Goal: Ask a question

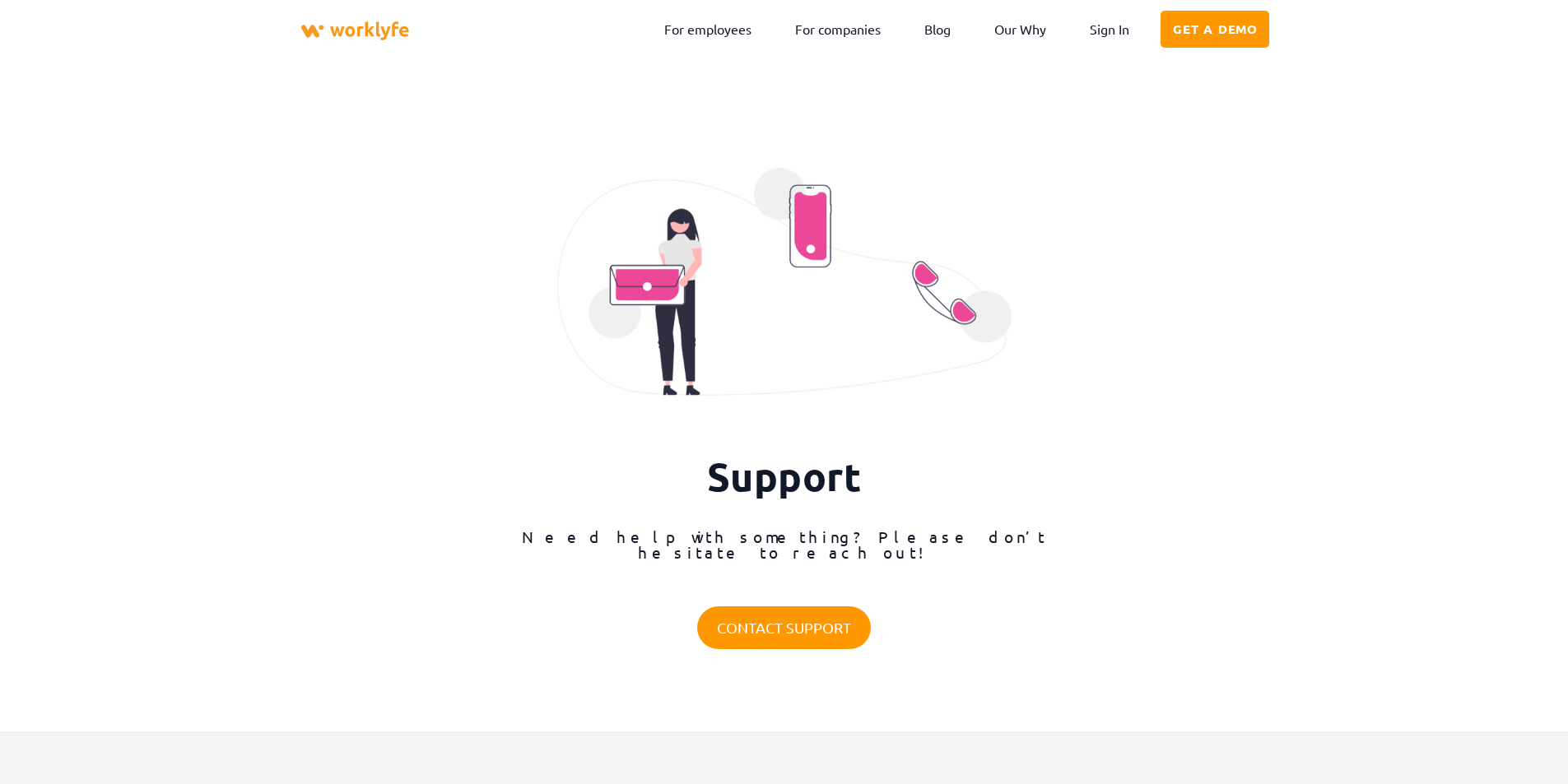
scroll to position [167, 0]
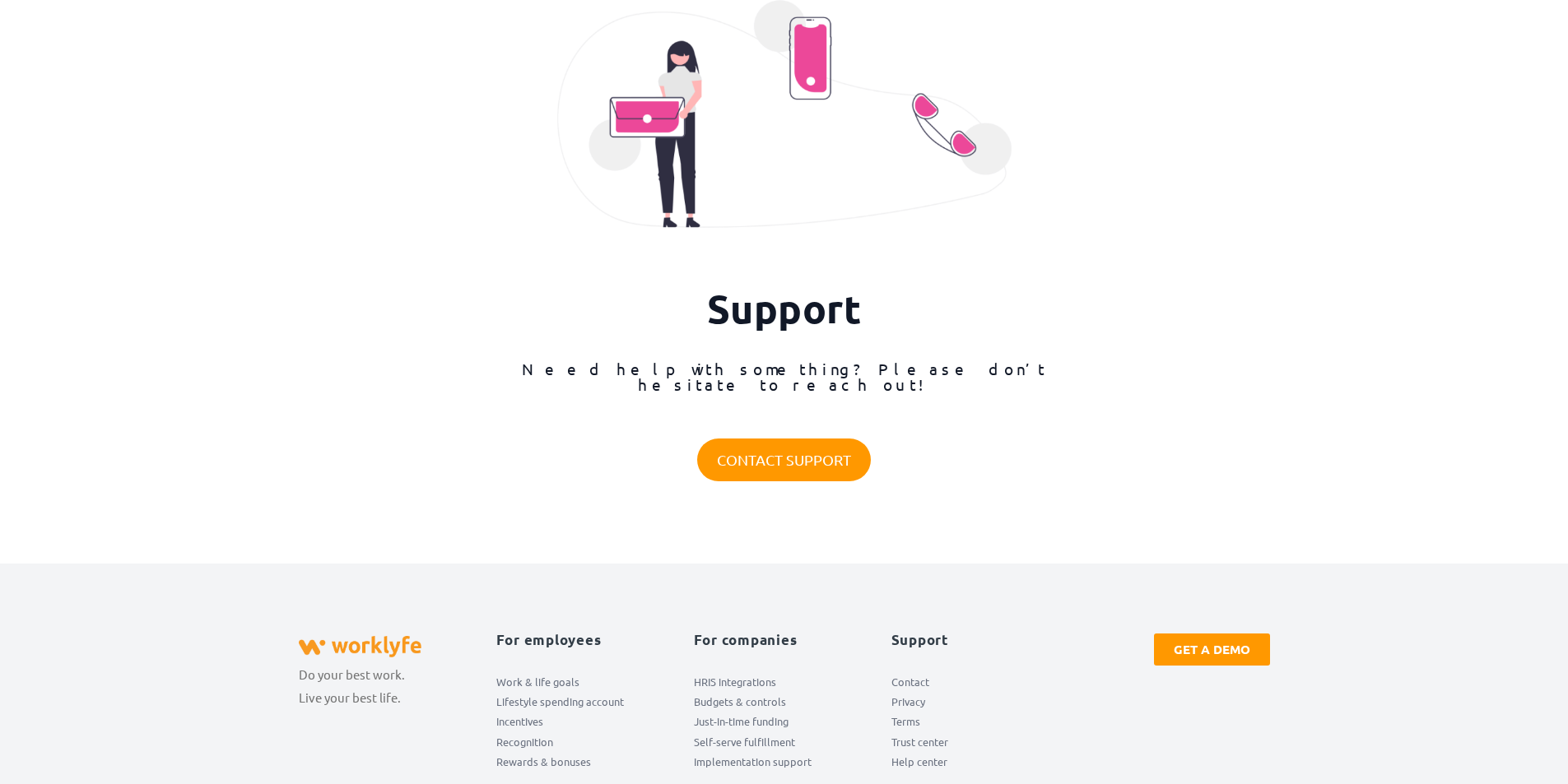
click at [901, 672] on span "Contact" at bounding box center [910, 682] width 38 height 20
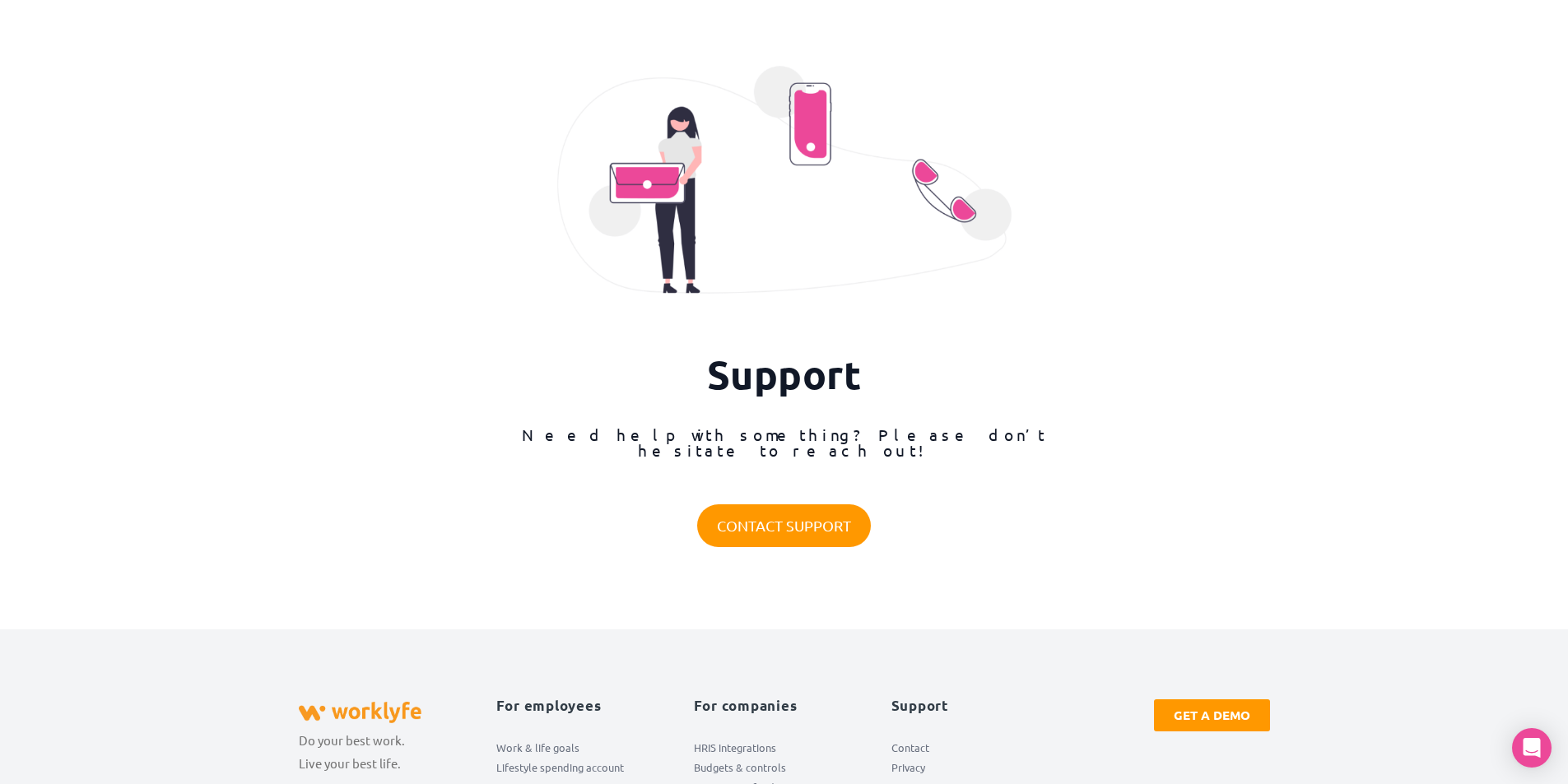
scroll to position [167, 0]
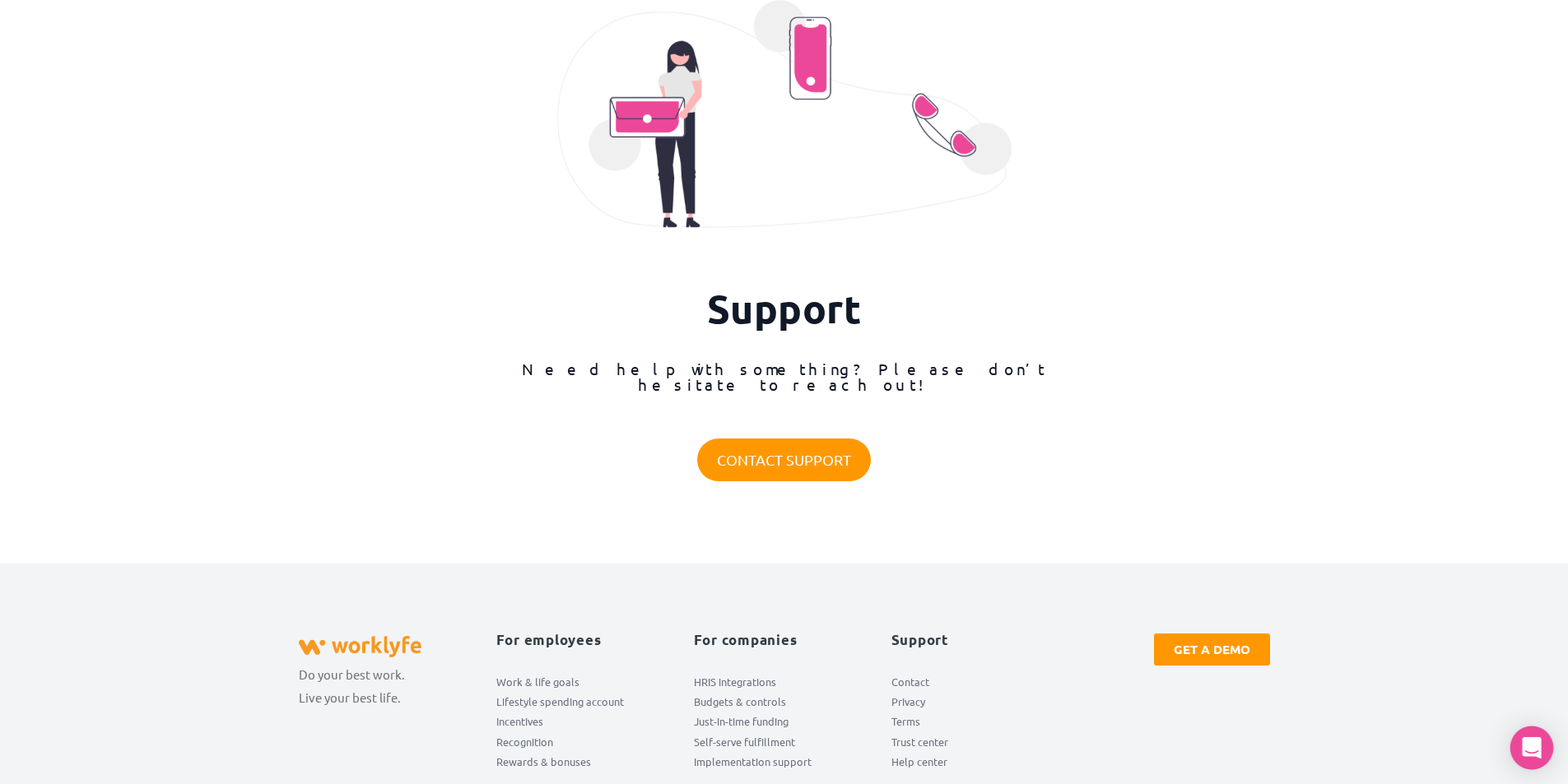
click at [1515, 757] on div "Open Intercom Messenger" at bounding box center [1531, 748] width 44 height 44
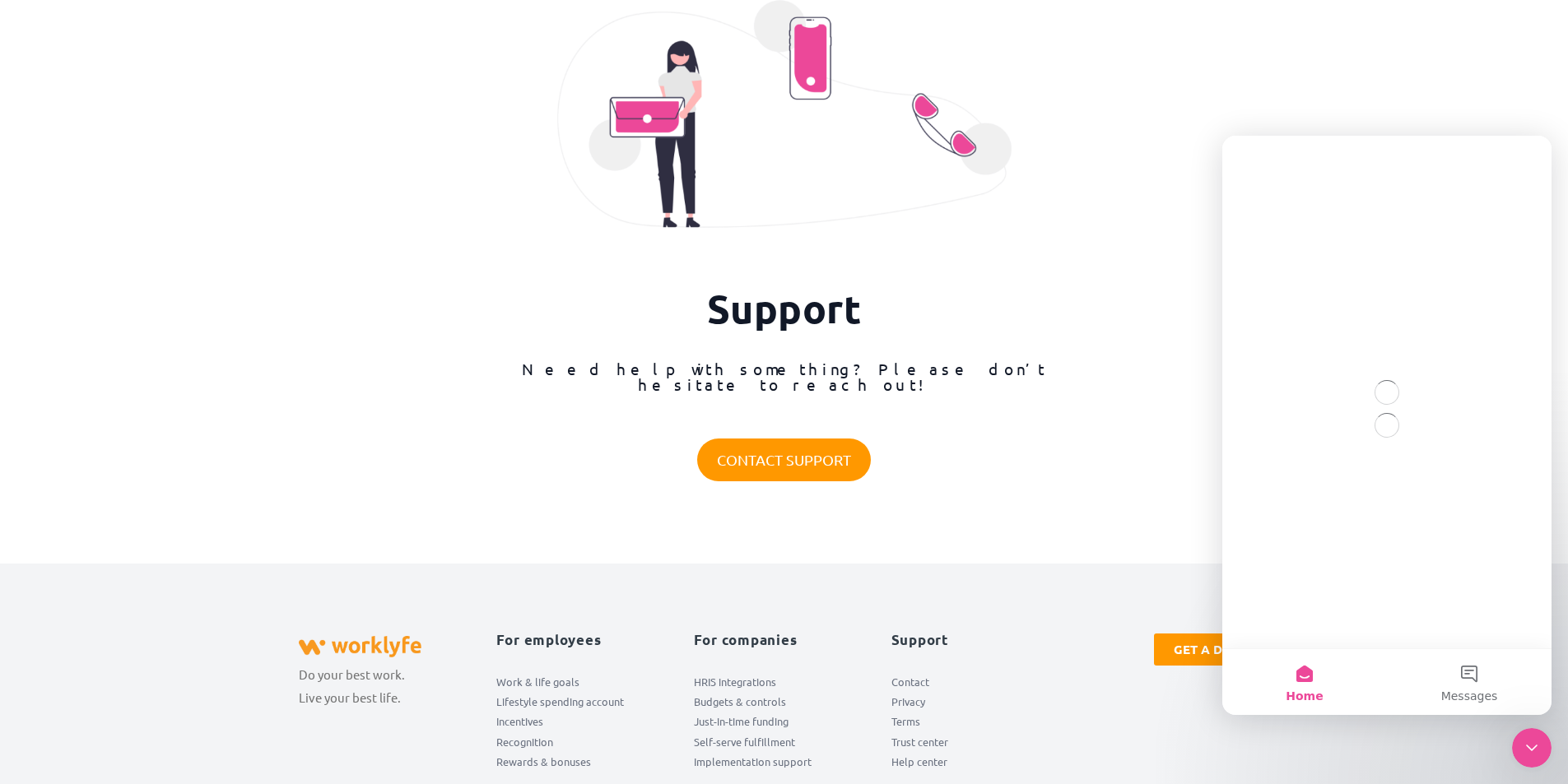
scroll to position [0, 0]
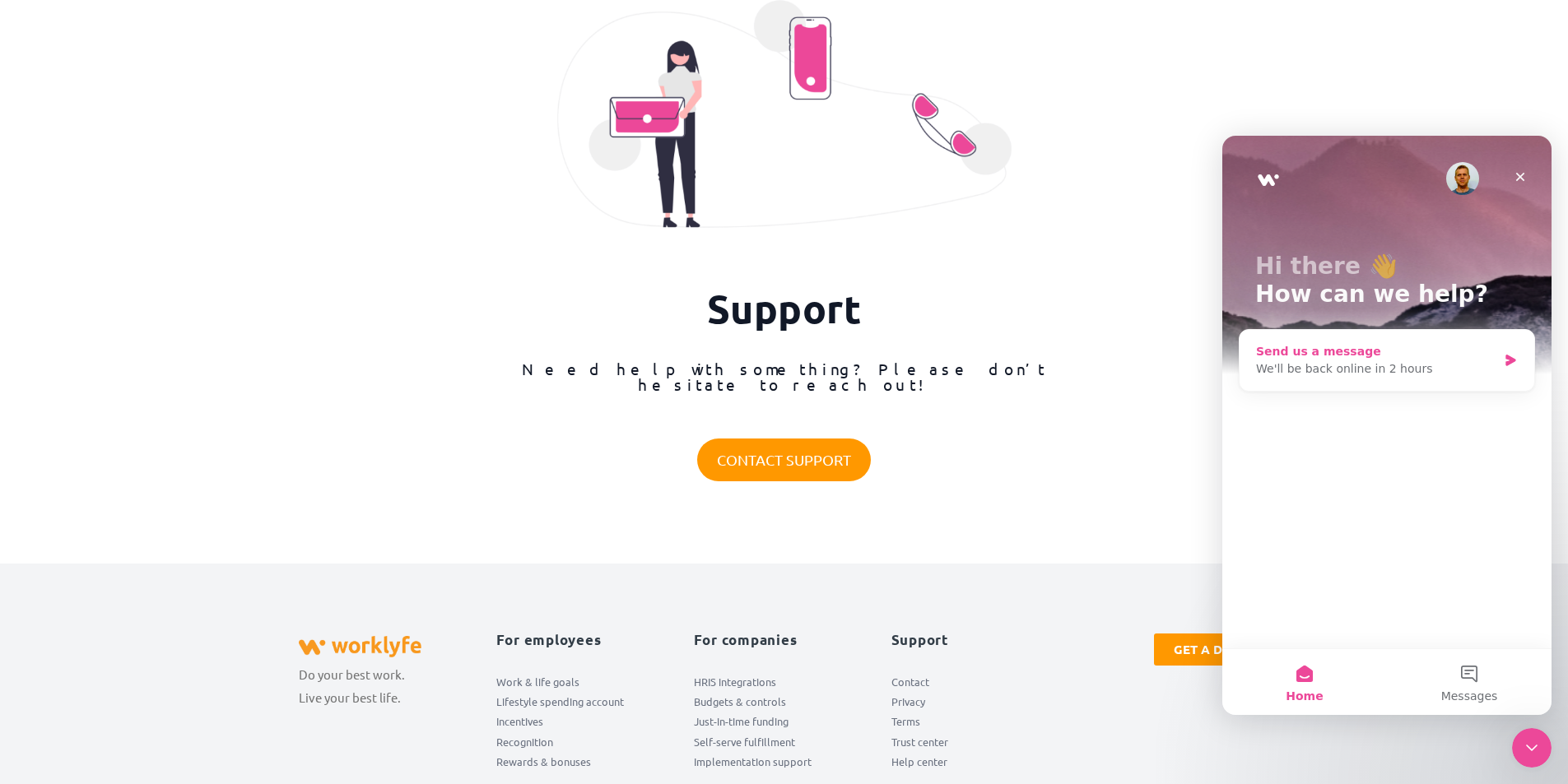
click at [1338, 362] on div "We'll be back online in 2 hours" at bounding box center [1376, 369] width 241 height 17
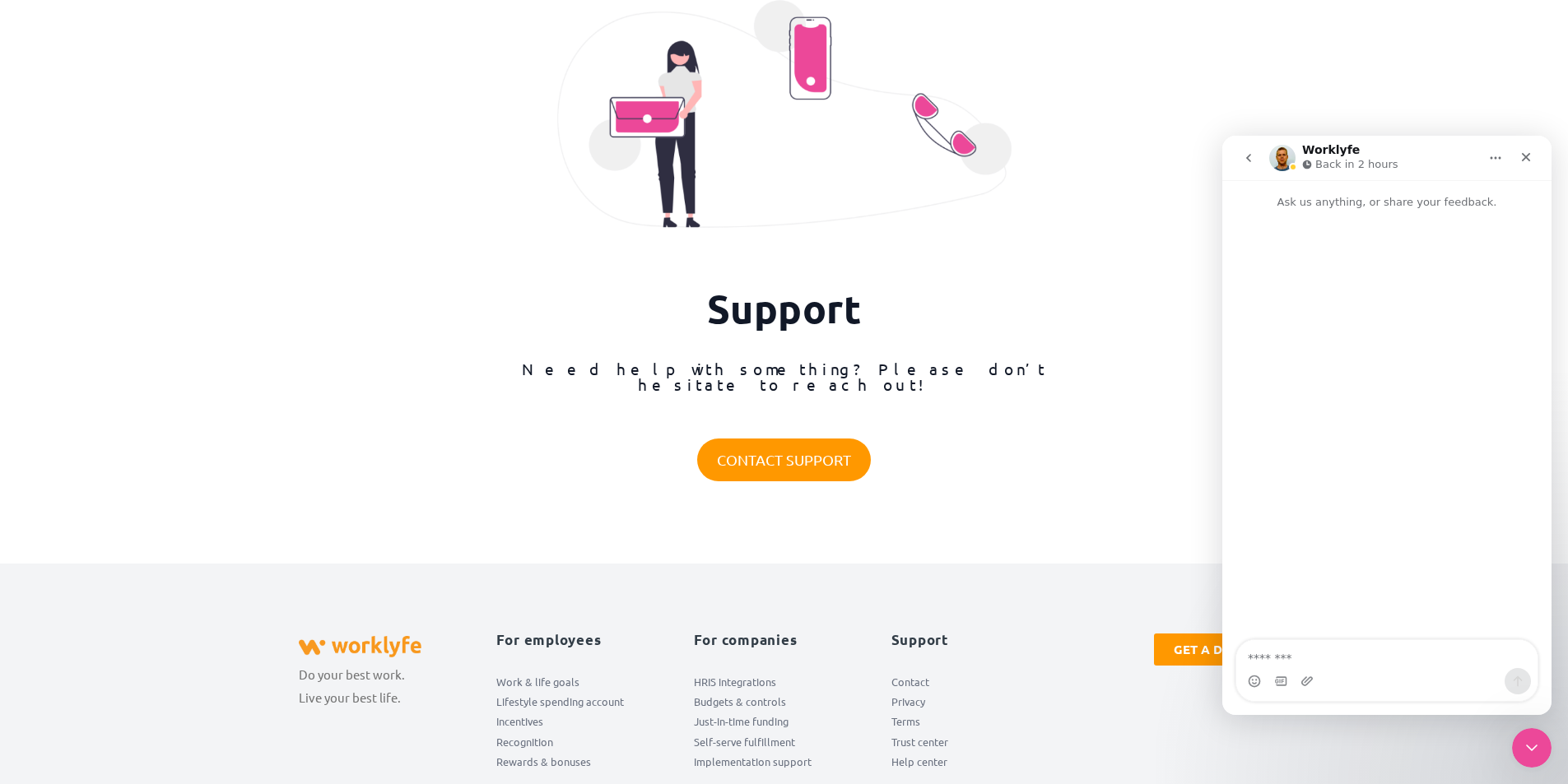
type textarea "**********"
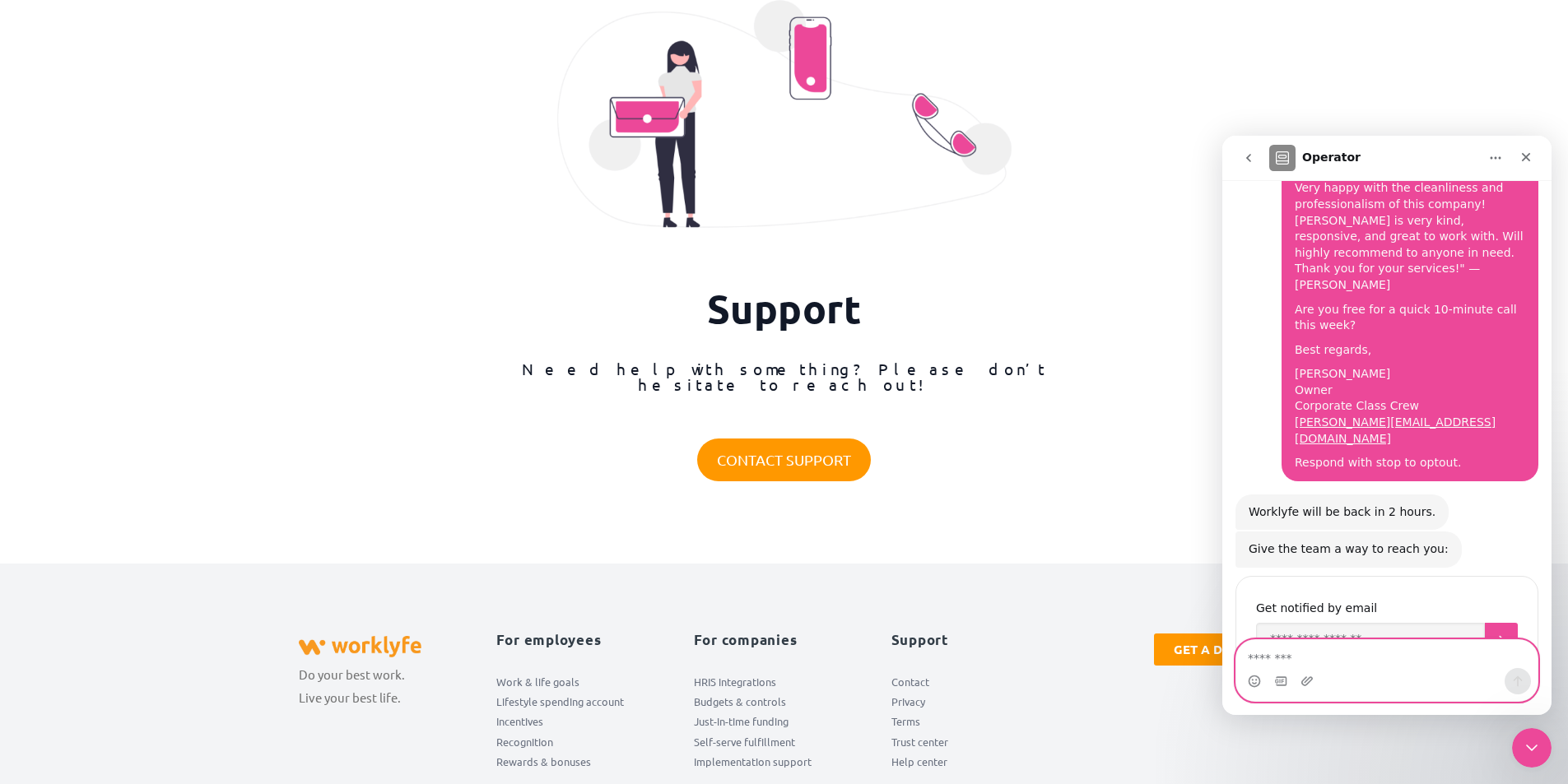
scroll to position [234, 0]
